Goal: Task Accomplishment & Management: Manage account settings

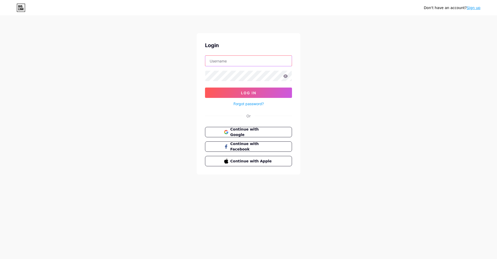
type input "cjseventswarks"
click at [252, 92] on span "Log In" at bounding box center [248, 93] width 15 height 4
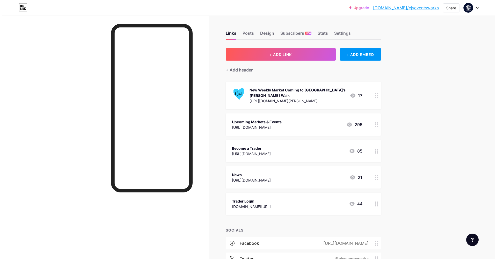
scroll to position [9, 0]
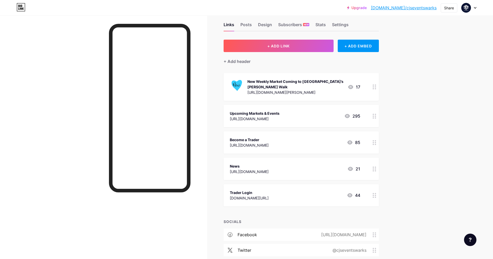
click at [377, 88] on icon at bounding box center [375, 86] width 4 height 5
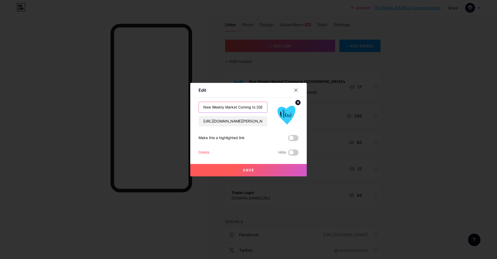
click at [245, 106] on input "New Weekly Market Coming to [GEOGRAPHIC_DATA]’s [PERSON_NAME] Walk" at bounding box center [233, 107] width 68 height 10
type input "Leamington Market Survey"
paste input "[DOMAIN_NAME][URL]"
type input "[URL][DOMAIN_NAME]"
click at [298, 102] on circle at bounding box center [298, 103] width 6 height 6
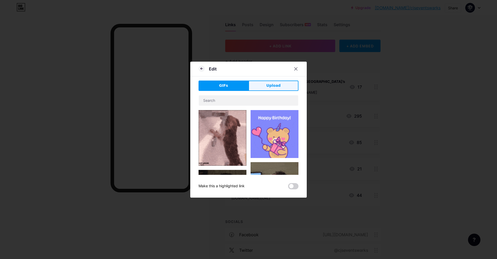
click at [271, 91] on button "Upload" at bounding box center [274, 86] width 50 height 10
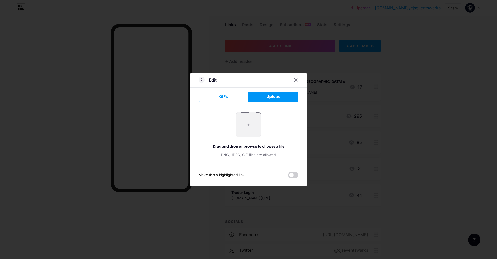
click at [243, 125] on input "file" at bounding box center [248, 125] width 24 height 24
click at [223, 98] on span "GIFs" at bounding box center [223, 96] width 9 height 5
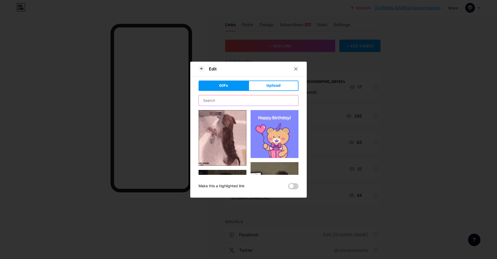
click at [233, 102] on input "text" at bounding box center [248, 100] width 99 height 10
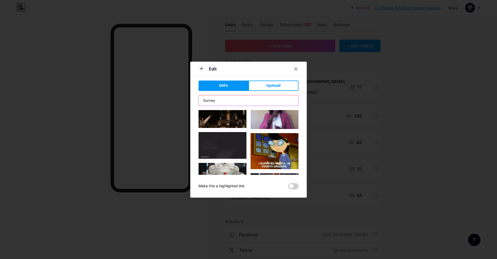
scroll to position [977, 0]
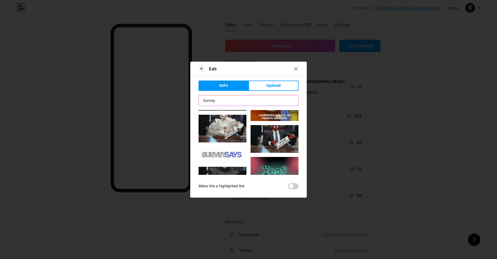
drag, startPoint x: 225, startPoint y: 102, endPoint x: 171, endPoint y: 102, distance: 53.9
click at [171, 102] on div "Edit GIFs Upload Content YouTube Play YouTube video without leaving your page. …" at bounding box center [248, 129] width 497 height 259
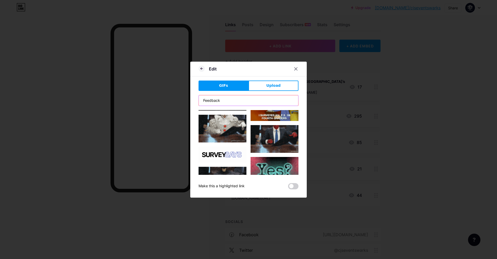
type input "Feedback"
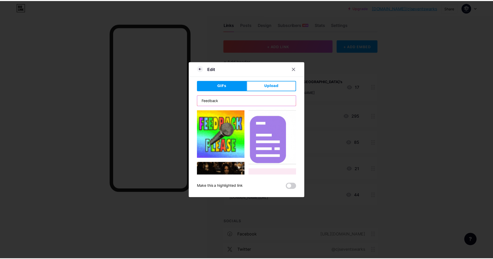
scroll to position [1, 0]
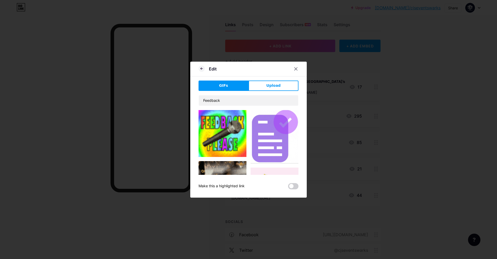
click at [270, 134] on img at bounding box center [275, 136] width 48 height 54
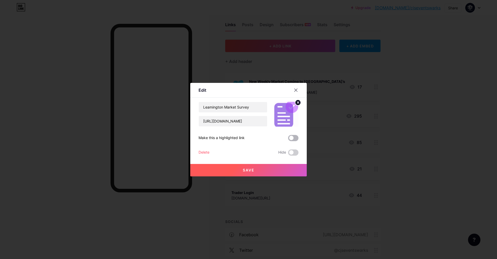
click at [292, 138] on span at bounding box center [293, 138] width 10 height 6
click at [288, 139] on input "checkbox" at bounding box center [288, 139] width 0 height 0
click at [268, 169] on button "Save" at bounding box center [248, 170] width 117 height 12
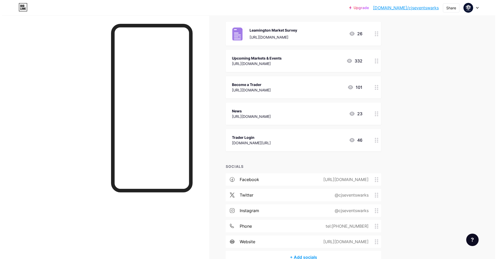
scroll to position [90, 0]
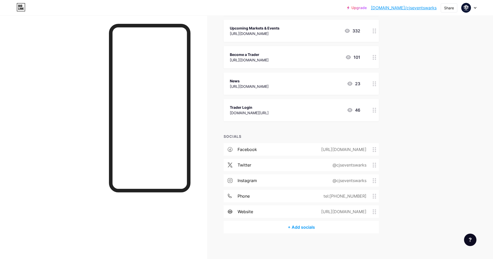
click at [299, 226] on div "+ Add socials" at bounding box center [301, 227] width 155 height 12
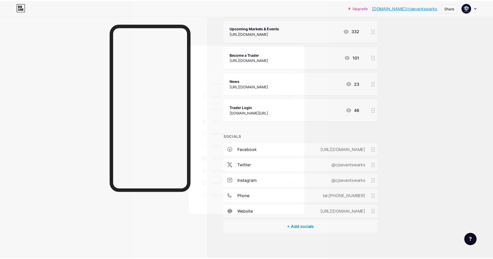
scroll to position [467, 0]
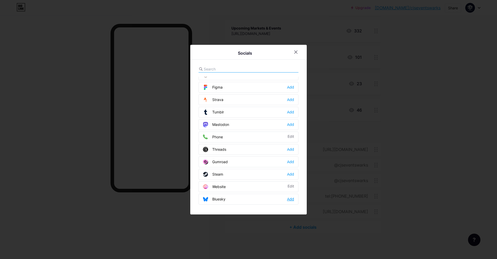
click at [291, 197] on div "Add" at bounding box center [290, 199] width 7 height 5
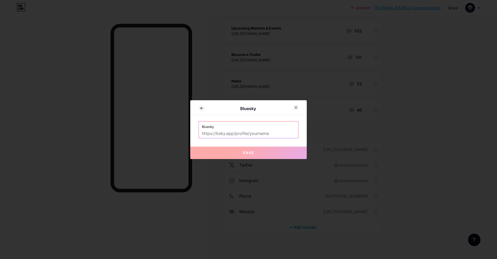
click at [275, 133] on input "text" at bounding box center [248, 133] width 93 height 9
paste input "‪@[DOMAIN_NAME]‬"
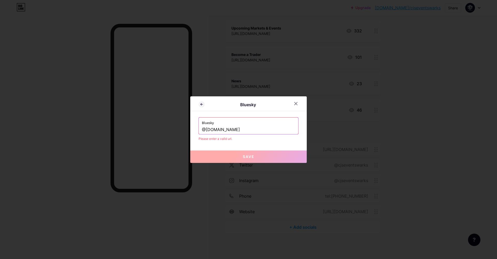
click at [204, 130] on input "‪@[DOMAIN_NAME]‬" at bounding box center [248, 129] width 93 height 9
type input "‪[DOMAIN_NAME]‬"
drag, startPoint x: 239, startPoint y: 159, endPoint x: 239, endPoint y: 155, distance: 3.6
click at [239, 159] on button "Save" at bounding box center [248, 156] width 117 height 12
click at [277, 120] on label "Bluesky" at bounding box center [248, 122] width 93 height 8
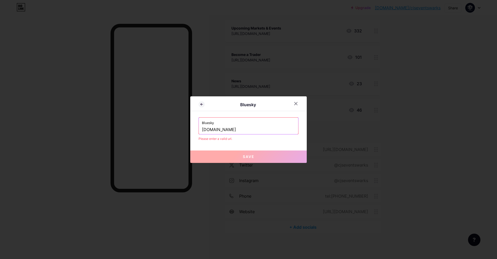
click at [277, 130] on input "‪[DOMAIN_NAME]‬" at bounding box center [248, 129] width 93 height 9
drag, startPoint x: 260, startPoint y: 130, endPoint x: 185, endPoint y: 130, distance: 74.8
click at [188, 129] on div "Bluesky Bluesky ‪[DOMAIN_NAME]‬ Please enter a valid url. Save" at bounding box center [248, 129] width 497 height 259
paste input "[URL][DOMAIN_NAME][DOMAIN_NAME]"
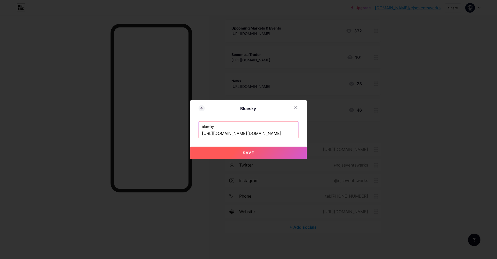
type input "[URL][DOMAIN_NAME][DOMAIN_NAME]"
click at [256, 150] on button "Save" at bounding box center [248, 153] width 117 height 12
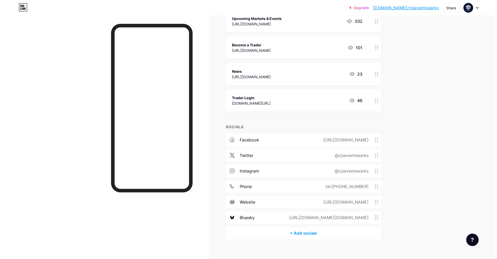
scroll to position [105, 0]
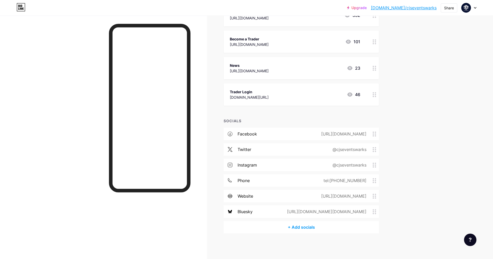
drag, startPoint x: 374, startPoint y: 209, endPoint x: 380, endPoint y: 201, distance: 10.0
click at [371, 159] on div "facebook [URL][DOMAIN_NAME] twitter @cjseventswarks instagram @cjseventswarks p…" at bounding box center [301, 174] width 155 height 93
drag, startPoint x: 375, startPoint y: 168, endPoint x: 373, endPoint y: 148, distance: 20.0
click at [373, 148] on div "facebook [URL][DOMAIN_NAME] twitter @cjseventswarks instagram @cjseventswarks b…" at bounding box center [301, 174] width 155 height 93
click at [403, 183] on div "Upgrade [DOMAIN_NAME]/cjseve... [DOMAIN_NAME]/cjseventswarks Share Switch accou…" at bounding box center [246, 77] width 493 height 365
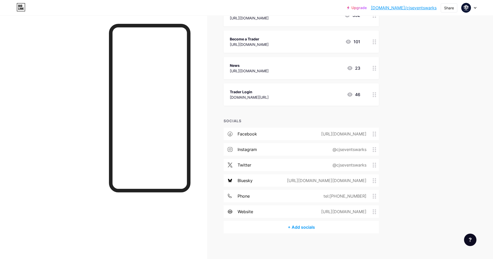
click at [294, 226] on div "+ Add socials" at bounding box center [301, 227] width 155 height 12
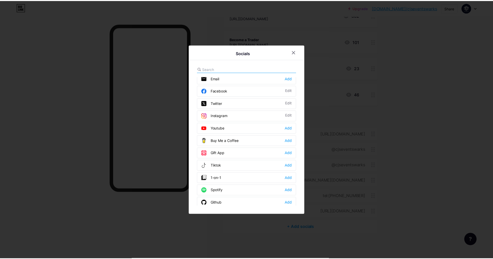
scroll to position [0, 0]
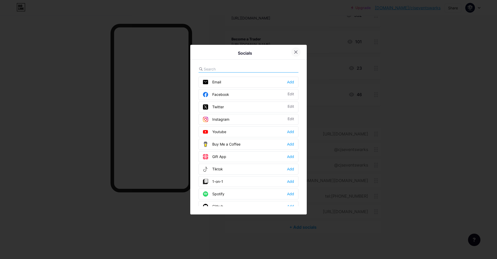
click at [294, 53] on icon at bounding box center [296, 52] width 4 height 4
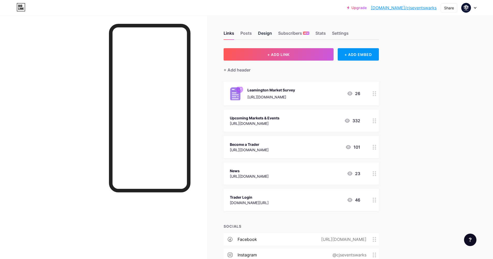
click at [270, 32] on div "Design" at bounding box center [265, 34] width 14 height 9
click at [283, 34] on div "Subscribers NEW" at bounding box center [293, 34] width 31 height 9
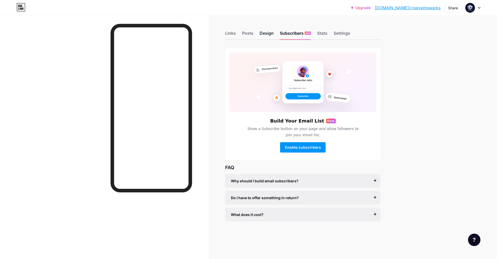
click at [262, 34] on div "Design" at bounding box center [267, 34] width 14 height 9
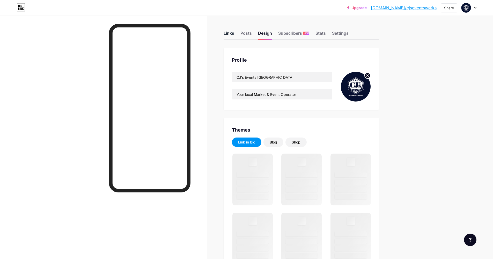
click at [232, 33] on div "Links" at bounding box center [229, 34] width 11 height 9
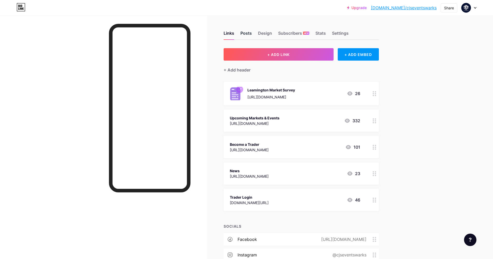
click at [248, 33] on div "Posts" at bounding box center [246, 34] width 11 height 9
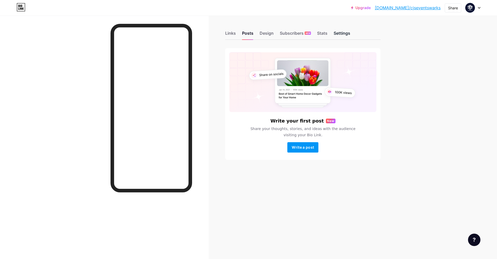
click at [349, 33] on div "Settings" at bounding box center [342, 34] width 17 height 9
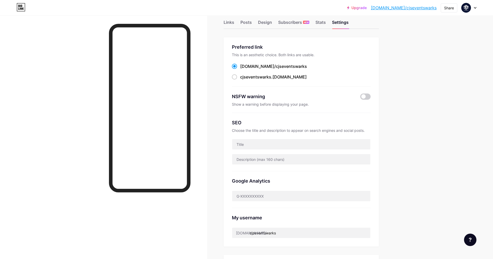
scroll to position [41, 0]
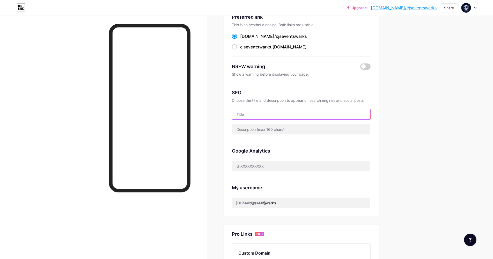
click at [296, 115] on input "text" at bounding box center [301, 114] width 138 height 10
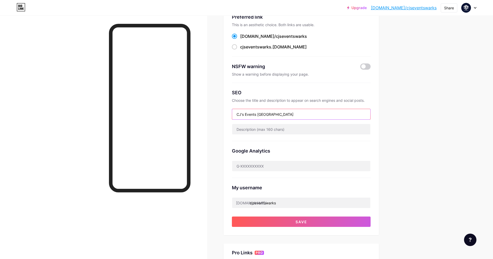
type input "CJ's Events [GEOGRAPHIC_DATA]"
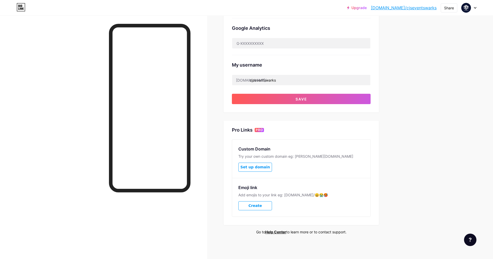
scroll to position [0, 0]
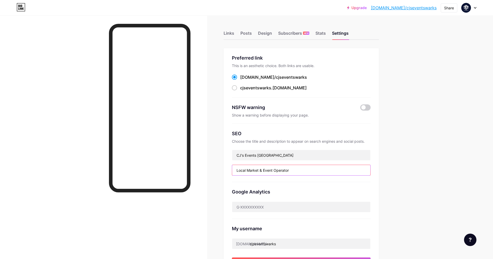
type input "Local Market & Event Operator"
click at [329, 33] on div "Links Posts Design Subscribers NEW Stats Settings" at bounding box center [301, 31] width 155 height 18
click at [321, 34] on div "Stats" at bounding box center [321, 34] width 10 height 9
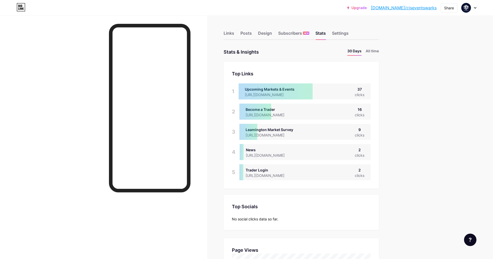
click at [254, 36] on div "Links Posts Design Subscribers NEW Stats Settings" at bounding box center [301, 31] width 155 height 18
click at [262, 35] on div "Design" at bounding box center [265, 34] width 14 height 9
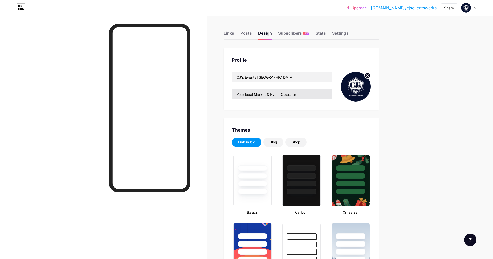
type input "#ffffff"
type input "#08022e"
type input "#000000"
click at [240, 33] on div "Links Posts Design Subscribers NEW Stats Settings" at bounding box center [301, 31] width 155 height 18
click at [237, 33] on div "Links Posts Design Subscribers NEW Stats Settings" at bounding box center [301, 31] width 155 height 18
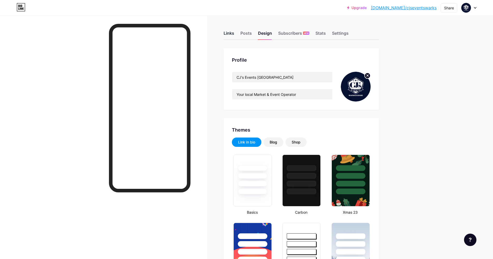
click at [234, 33] on div "Links" at bounding box center [229, 34] width 11 height 9
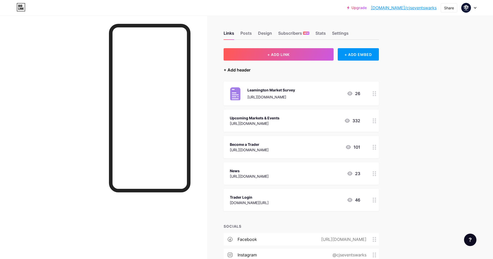
click at [236, 68] on div "+ Add header" at bounding box center [237, 70] width 27 height 6
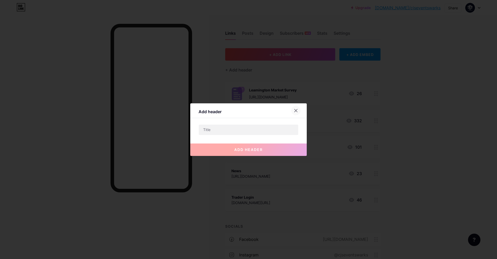
click at [298, 111] on div at bounding box center [295, 110] width 9 height 9
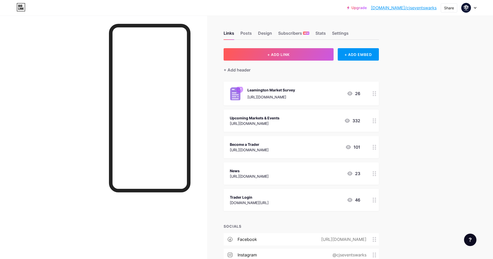
click at [367, 8] on link "Upgrade" at bounding box center [357, 8] width 20 height 4
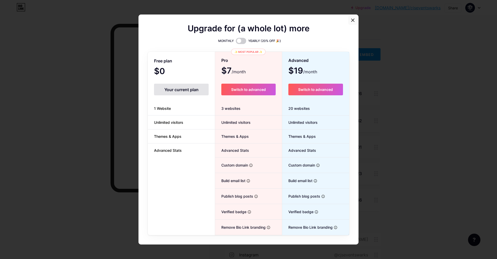
click at [353, 20] on icon at bounding box center [353, 20] width 4 height 4
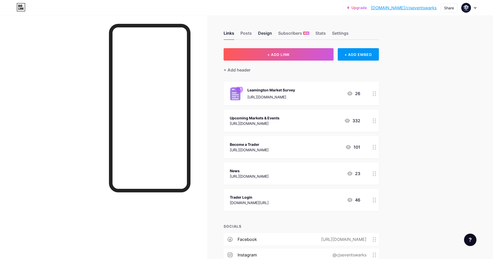
click at [261, 33] on div "Design" at bounding box center [265, 34] width 14 height 9
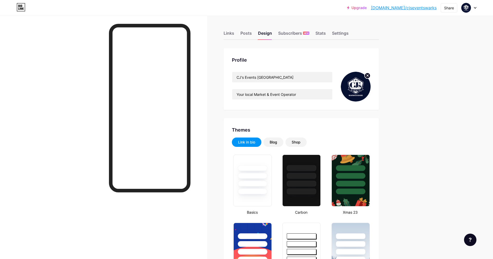
type input "#ffffff"
type input "#08022e"
type input "#000000"
drag, startPoint x: 319, startPoint y: 93, endPoint x: 227, endPoint y: 89, distance: 91.5
click at [227, 89] on div "Profile CJ's Events [GEOGRAPHIC_DATA] Your local Market & Event Operator" at bounding box center [301, 79] width 155 height 62
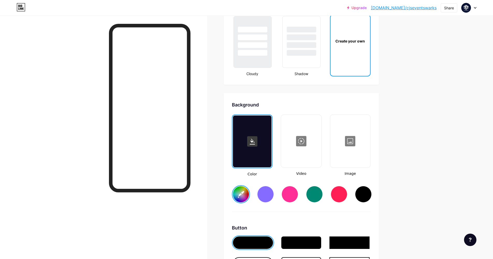
scroll to position [674, 0]
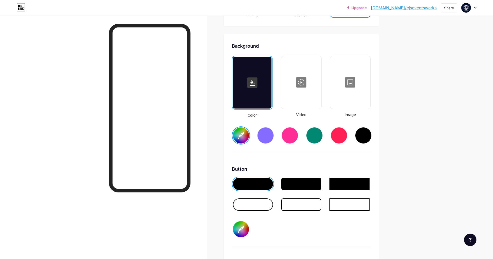
click at [258, 86] on rect at bounding box center [252, 82] width 10 height 10
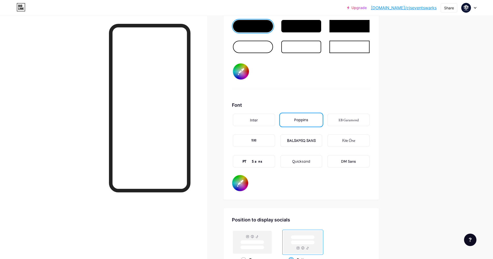
scroll to position [788, 0]
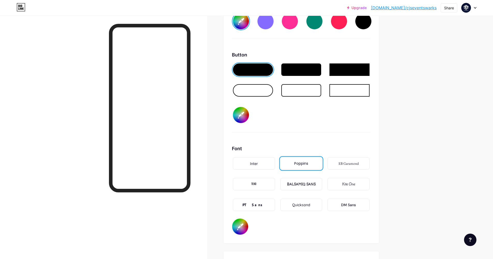
click at [306, 73] on div at bounding box center [301, 69] width 40 height 12
click at [258, 72] on div at bounding box center [253, 69] width 40 height 12
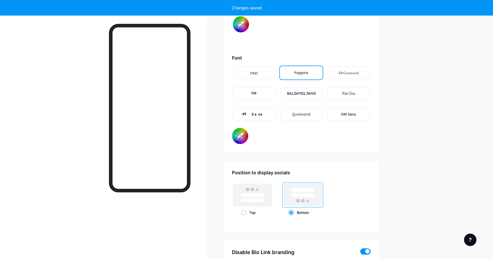
type input "#ffffff"
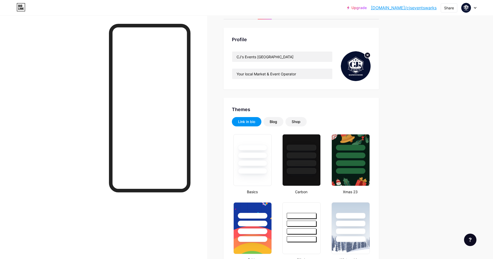
scroll to position [0, 0]
